Goal: Find specific page/section: Find specific page/section

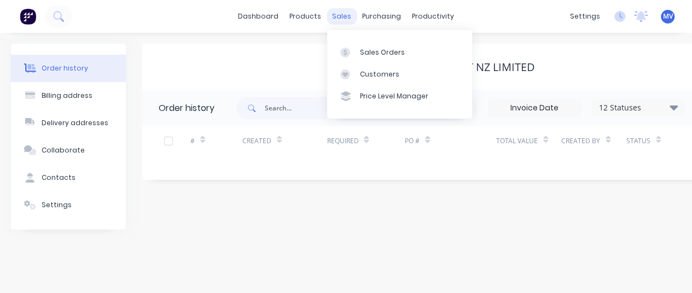
click at [340, 15] on div "sales" at bounding box center [342, 16] width 30 height 16
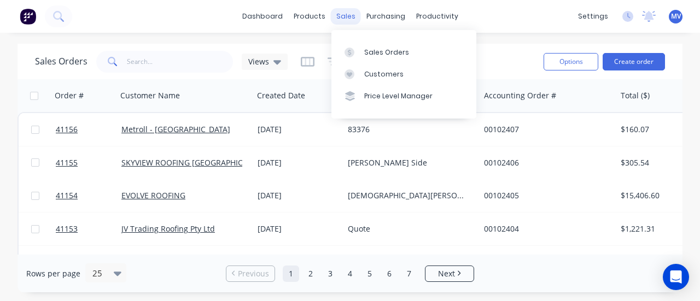
click at [348, 15] on div "sales" at bounding box center [346, 16] width 30 height 16
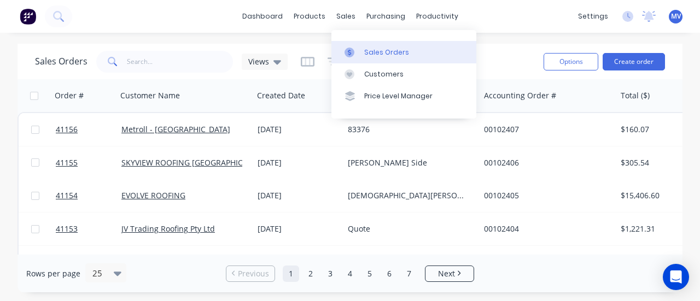
click at [385, 49] on div "Sales Orders" at bounding box center [386, 53] width 45 height 10
